Goal: Information Seeking & Learning: Learn about a topic

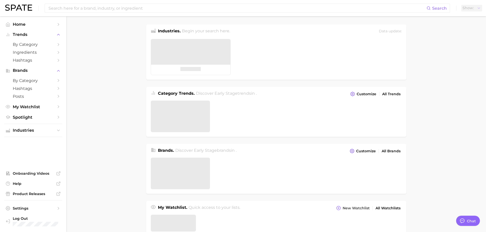
type textarea "x"
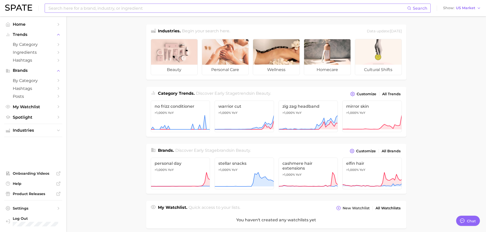
click at [137, 6] on input at bounding box center [227, 8] width 359 height 9
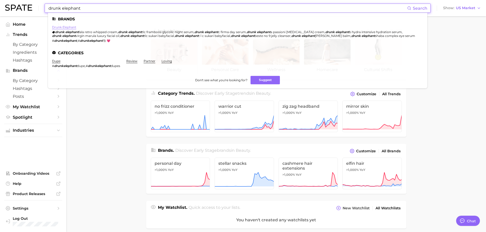
type input "drunk elephant"
click at [72, 27] on link "drunk elephant" at bounding box center [64, 27] width 24 height 4
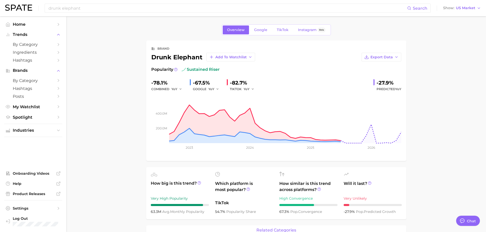
type textarea "x"
click at [382, 59] on button "Export Data" at bounding box center [381, 57] width 40 height 9
click at [384, 78] on span "Time Series Image" at bounding box center [371, 76] width 34 height 4
click at [308, 31] on span "Instagram" at bounding box center [307, 30] width 19 height 4
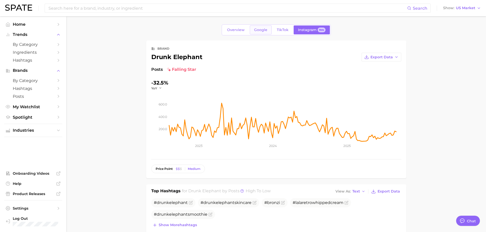
click at [263, 30] on span "Google" at bounding box center [260, 30] width 13 height 4
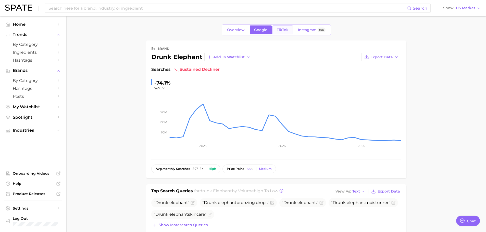
click at [282, 29] on span "TikTok" at bounding box center [283, 30] width 12 height 4
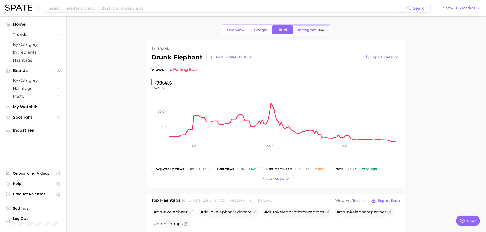
click at [310, 27] on link "Instagram Beta" at bounding box center [312, 30] width 36 height 9
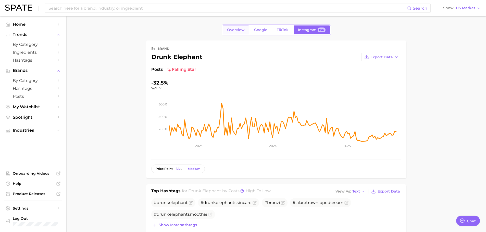
click at [228, 30] on span "Overview" at bounding box center [236, 30] width 18 height 4
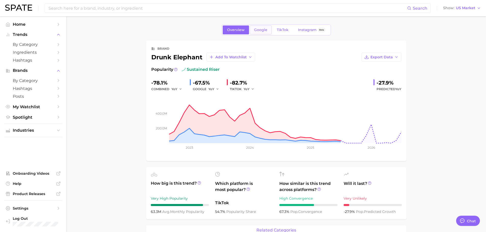
click at [260, 31] on span "Google" at bounding box center [260, 30] width 13 height 4
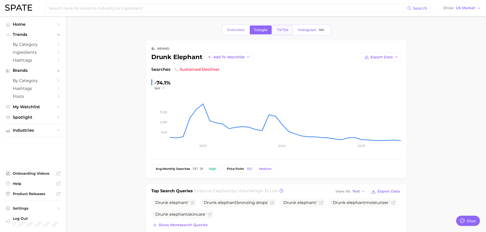
click at [284, 31] on span "TikTok" at bounding box center [283, 30] width 12 height 4
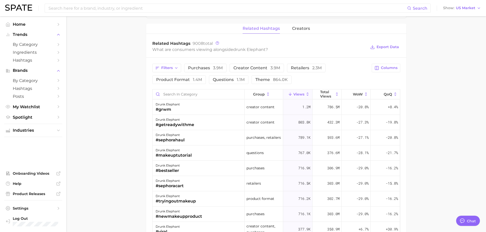
scroll to position [332, 0]
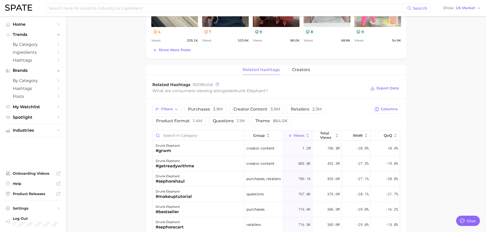
click at [105, 98] on main "Overview Google TikTok Instagram Beta brand drunk elephant Add to Watchlist Exp…" at bounding box center [276, 40] width 420 height 710
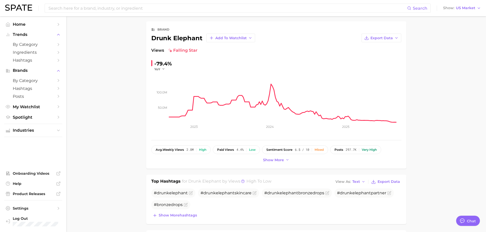
scroll to position [0, 0]
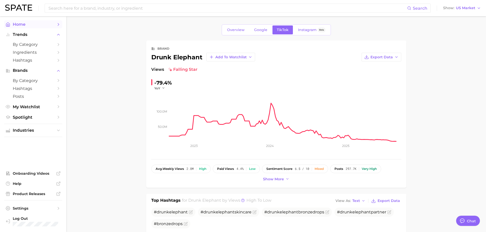
click at [11, 26] on link "Home" at bounding box center [33, 24] width 58 height 8
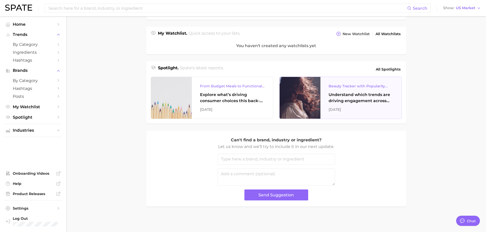
click at [377, 94] on div "Understand which trends are driving engagement across platforms in the skin, ha…" at bounding box center [361, 98] width 65 height 12
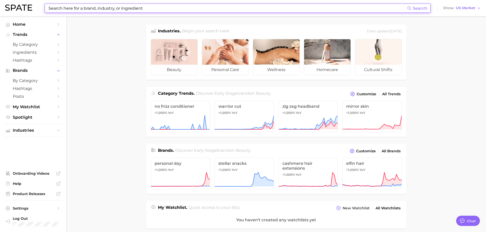
click at [63, 4] on input at bounding box center [227, 8] width 359 height 9
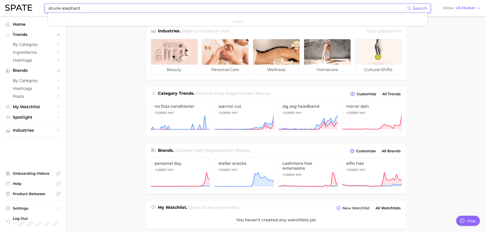
type input "drunk elephant"
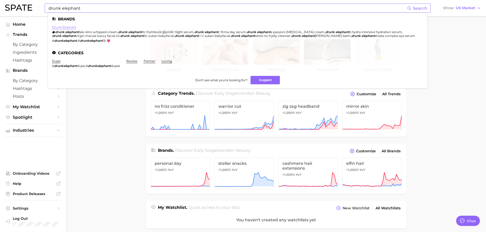
click at [59, 28] on link "drunk elephant" at bounding box center [64, 27] width 24 height 4
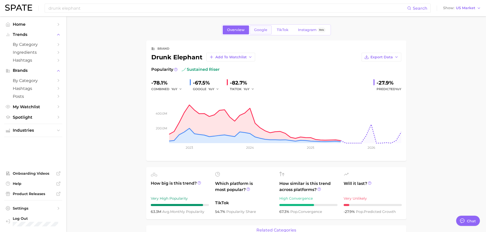
click at [265, 27] on link "Google" at bounding box center [261, 30] width 22 height 9
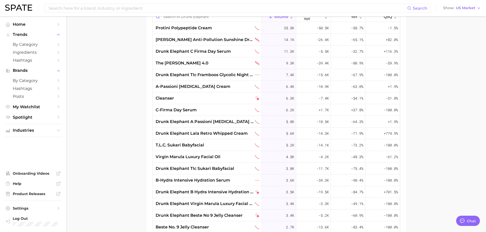
scroll to position [282, 0]
click at [205, 27] on span "protini polypeptide cream" at bounding box center [184, 28] width 56 height 6
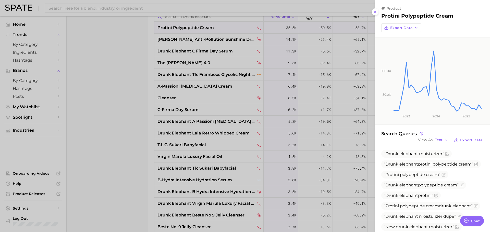
click at [96, 73] on div at bounding box center [245, 116] width 490 height 232
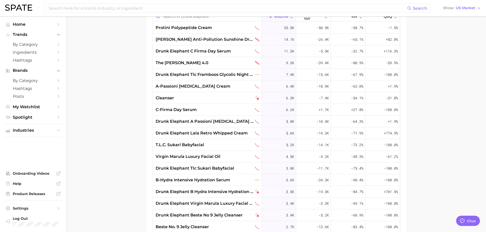
scroll to position [257, 0]
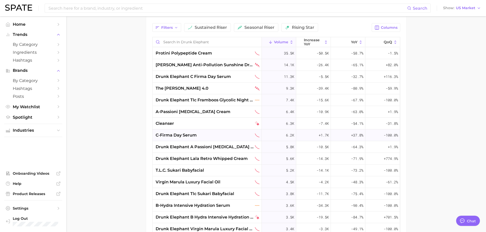
click at [184, 137] on span "c-firma day serum" at bounding box center [176, 135] width 41 height 6
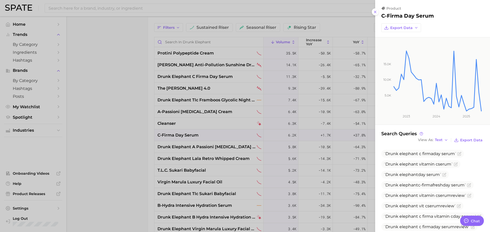
click at [105, 168] on div at bounding box center [245, 116] width 490 height 232
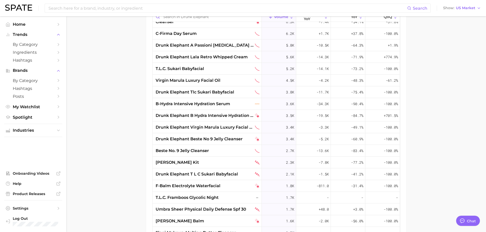
scroll to position [282, 0]
click at [190, 67] on span "t.l.c. sukari babyfacial" at bounding box center [180, 69] width 48 height 6
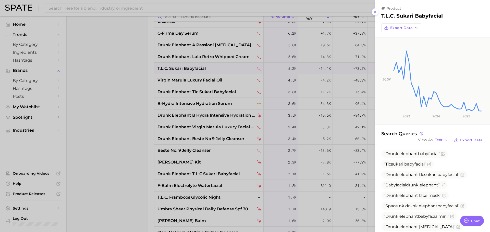
click at [130, 185] on div at bounding box center [245, 116] width 490 height 232
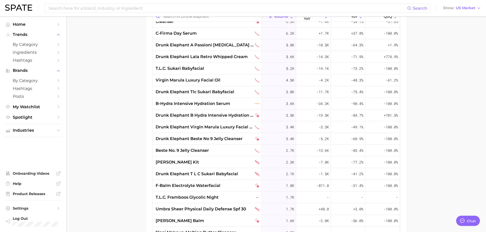
click at [98, 110] on main "Overview Google TikTok Instagram Beta brand drunk elephant Add to Watchlist Exp…" at bounding box center [276, 5] width 420 height 542
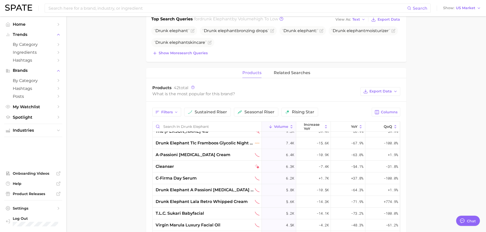
scroll to position [0, 0]
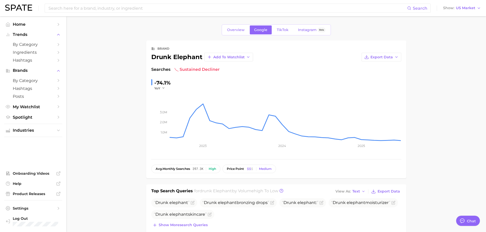
click at [281, 32] on link "TikTok" at bounding box center [282, 30] width 20 height 9
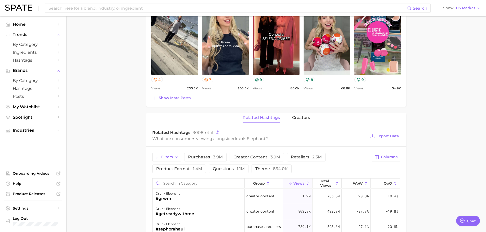
scroll to position [281, 0]
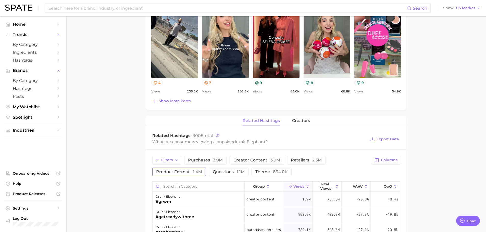
click at [175, 173] on span "product format 1.4m" at bounding box center [179, 172] width 46 height 4
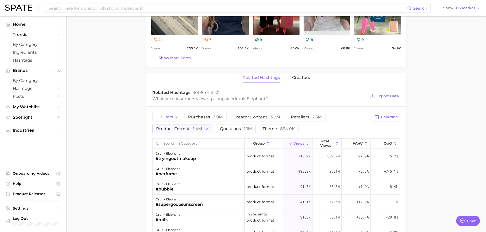
scroll to position [357, 0]
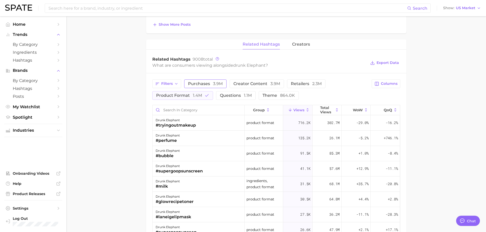
click at [196, 83] on span "purchases 3.9m" at bounding box center [205, 84] width 35 height 4
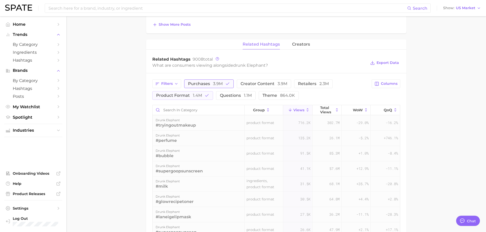
click at [219, 81] on button "purchases 3.9m" at bounding box center [208, 84] width 49 height 9
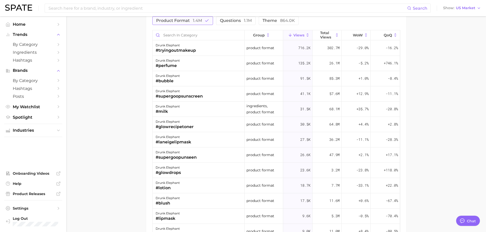
scroll to position [383, 0]
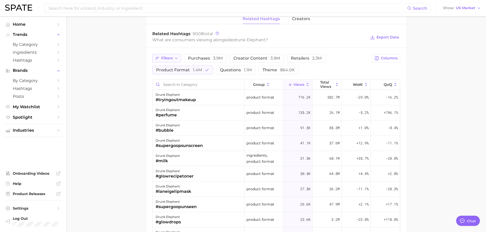
click at [174, 57] on icon "button" at bounding box center [176, 58] width 4 height 4
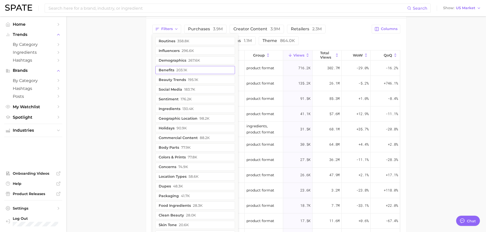
scroll to position [426, 0]
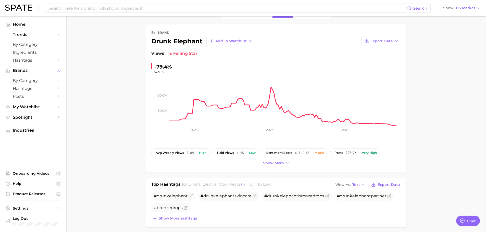
scroll to position [0, 0]
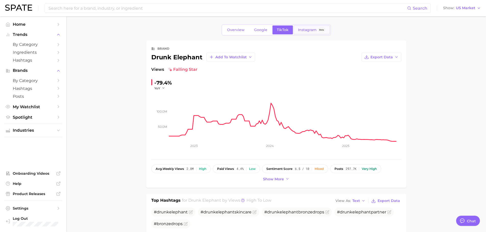
click at [308, 28] on span "Instagram" at bounding box center [307, 30] width 19 height 4
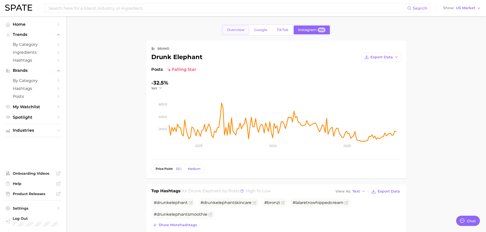
drag, startPoint x: 237, startPoint y: 23, endPoint x: 235, endPoint y: 32, distance: 8.9
click at [237, 30] on span "Overview" at bounding box center [236, 30] width 18 height 4
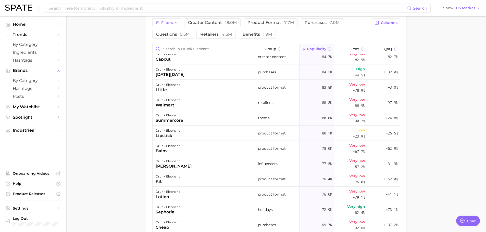
scroll to position [1301, 0]
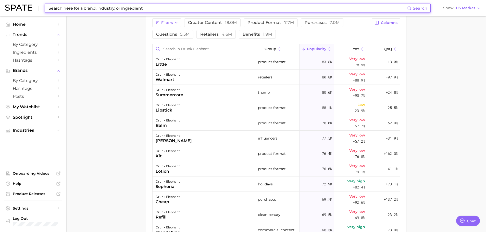
click at [108, 7] on input at bounding box center [227, 8] width 359 height 9
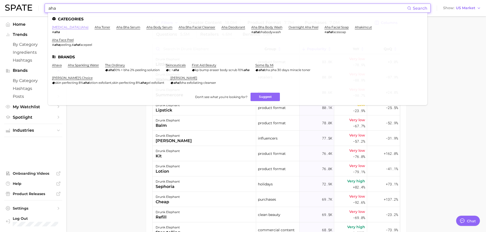
type input "aha"
click at [84, 26] on link "[MEDICAL_DATA] (aha)" at bounding box center [70, 27] width 36 height 4
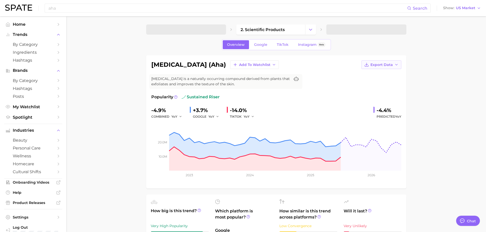
click at [399, 64] on button "Export Data" at bounding box center [381, 64] width 40 height 9
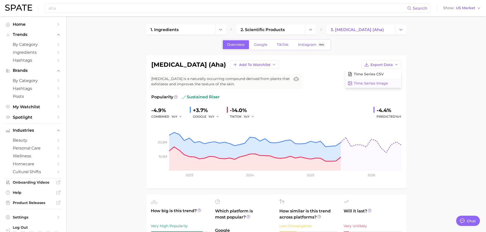
click at [392, 82] on button "Time Series Image" at bounding box center [373, 83] width 56 height 9
click at [104, 7] on input "aha" at bounding box center [227, 8] width 359 height 9
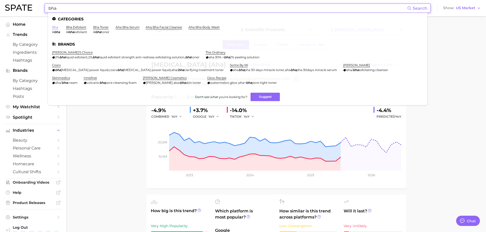
click at [54, 28] on link "bha" at bounding box center [55, 27] width 6 height 4
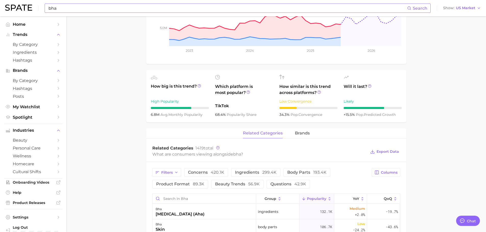
scroll to position [128, 0]
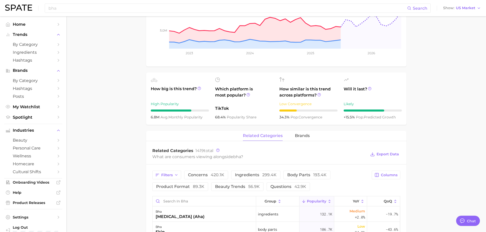
click at [74, 3] on div "bha Search Show US Market" at bounding box center [243, 8] width 476 height 16
click at [72, 10] on input "bha" at bounding box center [227, 8] width 359 height 9
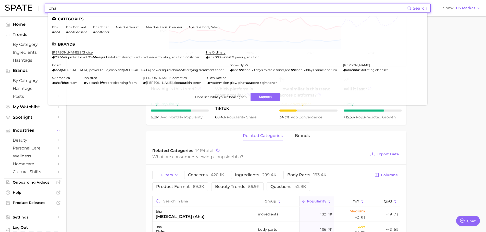
click at [72, 10] on input "bha" at bounding box center [227, 8] width 359 height 9
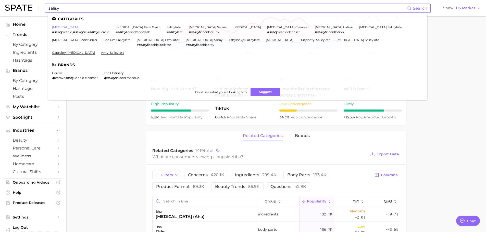
click at [66, 27] on link "[MEDICAL_DATA]" at bounding box center [66, 27] width 28 height 4
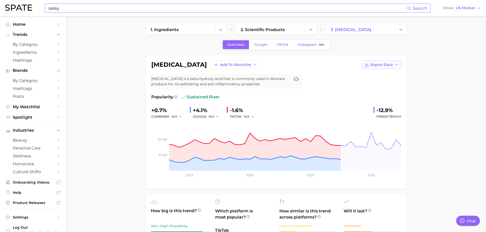
click at [388, 63] on span "Export Data" at bounding box center [381, 65] width 22 height 4
click at [385, 82] on span "Time Series Image" at bounding box center [371, 83] width 34 height 4
click at [98, 6] on input "salisy" at bounding box center [227, 8] width 359 height 9
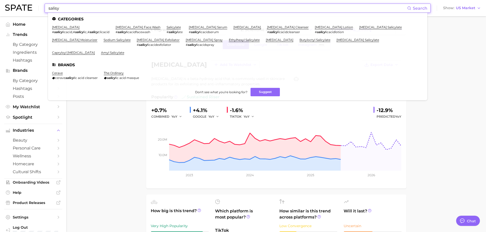
click at [98, 6] on input "salisy" at bounding box center [227, 8] width 359 height 9
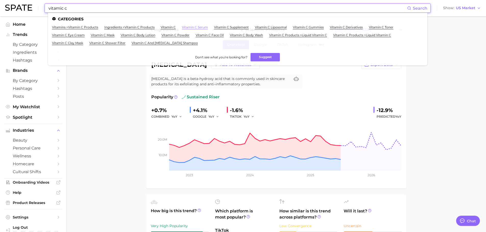
type input "vitamic c"
click at [199, 27] on link "vitamin c serum" at bounding box center [195, 27] width 26 height 4
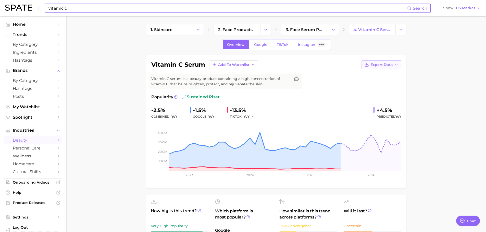
click at [375, 64] on span "Export Data" at bounding box center [381, 65] width 22 height 4
click at [365, 84] on span "Time Series Image" at bounding box center [371, 83] width 34 height 4
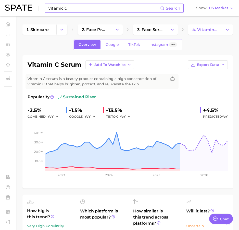
type textarea "x"
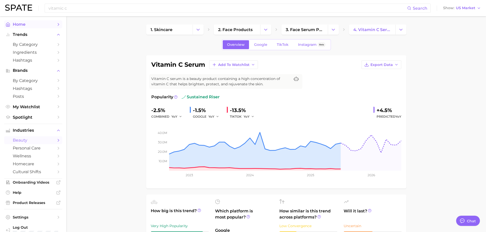
click at [28, 24] on span "Home" at bounding box center [33, 24] width 41 height 5
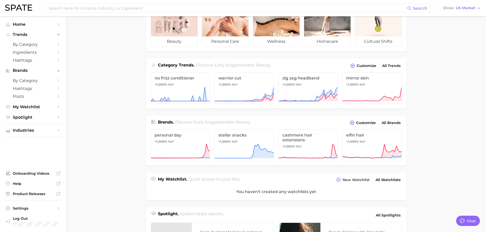
scroll to position [102, 0]
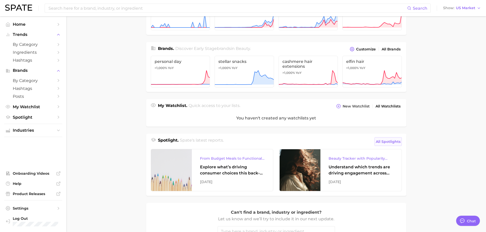
click at [386, 144] on span "All Spotlights" at bounding box center [388, 142] width 25 height 6
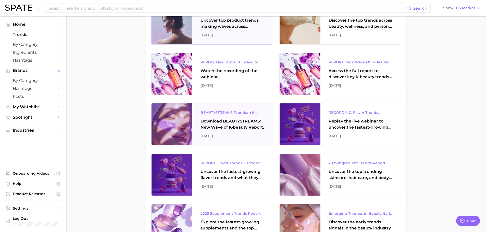
scroll to position [179, 0]
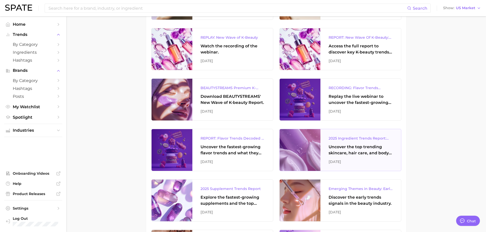
click at [375, 156] on div "2025 Ingredient Trends Report: The Ingredients Defining Beauty in [DATE] Uncove…" at bounding box center [360, 150] width 81 height 42
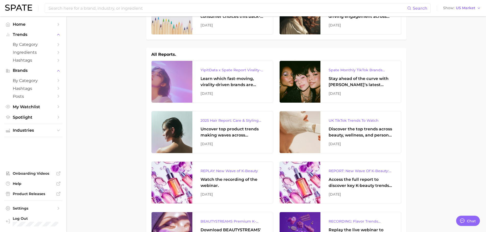
scroll to position [0, 0]
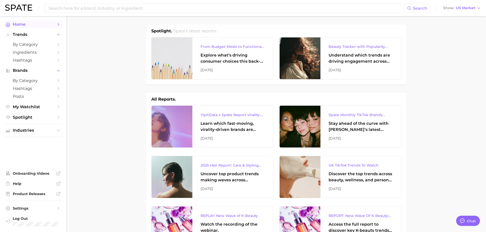
click at [17, 26] on span "Home" at bounding box center [33, 24] width 41 height 5
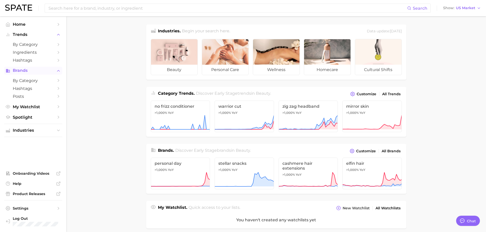
click at [30, 70] on span "Brands" at bounding box center [33, 70] width 41 height 5
click at [23, 83] on span "by Category" at bounding box center [33, 80] width 41 height 5
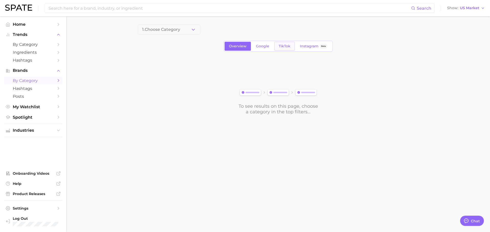
click at [282, 46] on span "TikTok" at bounding box center [285, 46] width 12 height 4
click at [21, 6] on img at bounding box center [18, 8] width 27 height 6
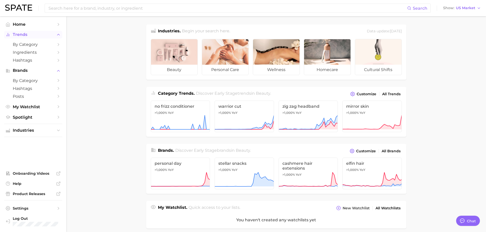
click at [58, 36] on icon "Sidebar" at bounding box center [58, 34] width 5 height 5
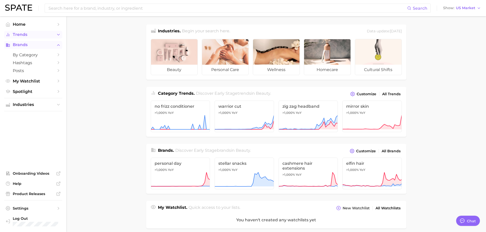
click at [56, 46] on icon "Sidebar" at bounding box center [58, 45] width 5 height 5
click at [57, 67] on icon "Sidebar" at bounding box center [58, 66] width 5 height 5
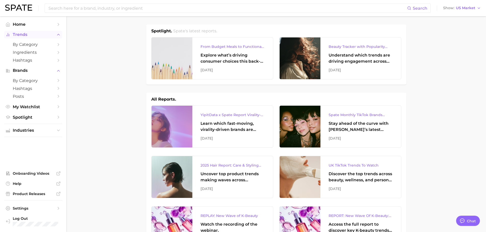
click at [60, 35] on polyline "Sidebar" at bounding box center [58, 34] width 2 height 1
